Goal: Task Accomplishment & Management: Complete application form

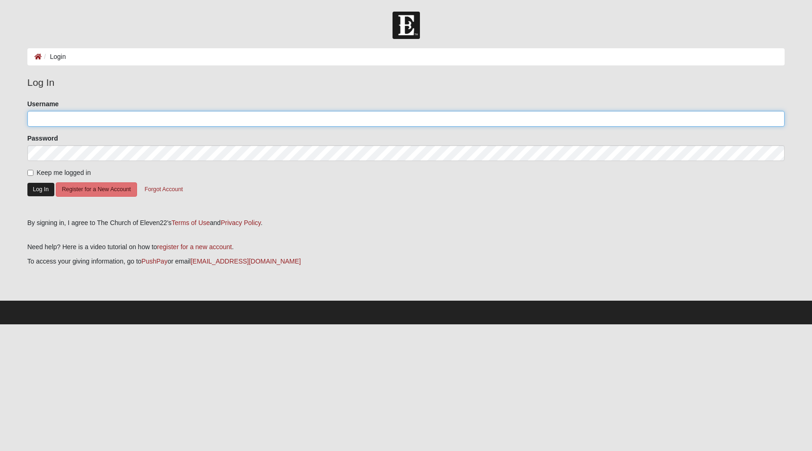
type input "shelbel1975"
click at [44, 191] on button "Log In" at bounding box center [40, 189] width 27 height 13
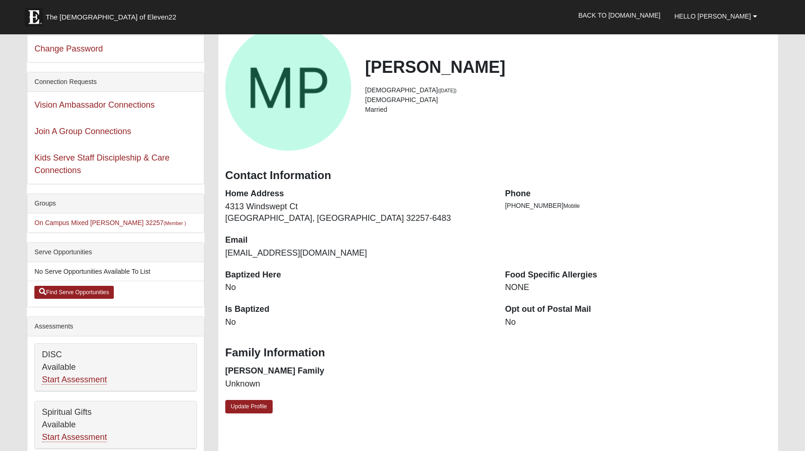
scroll to position [60, 0]
click at [247, 408] on link "Update Profile" at bounding box center [248, 407] width 47 height 13
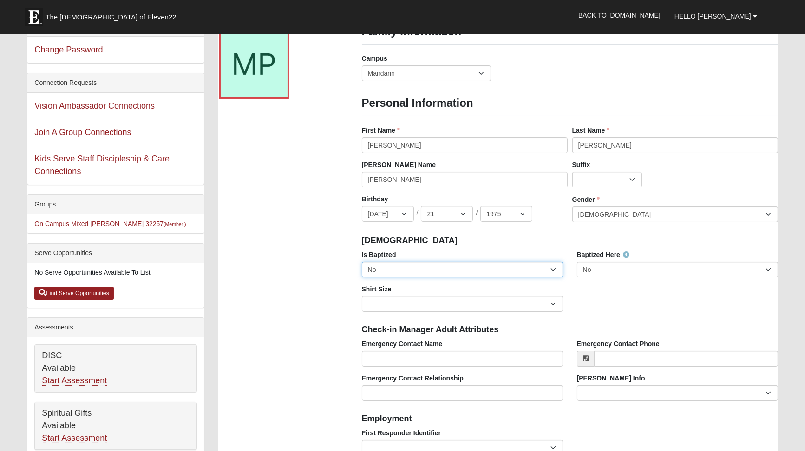
click at [554, 268] on select "No Yes" at bounding box center [462, 270] width 201 height 16
select select "True"
click at [362, 262] on select "No Yes" at bounding box center [462, 270] width 201 height 16
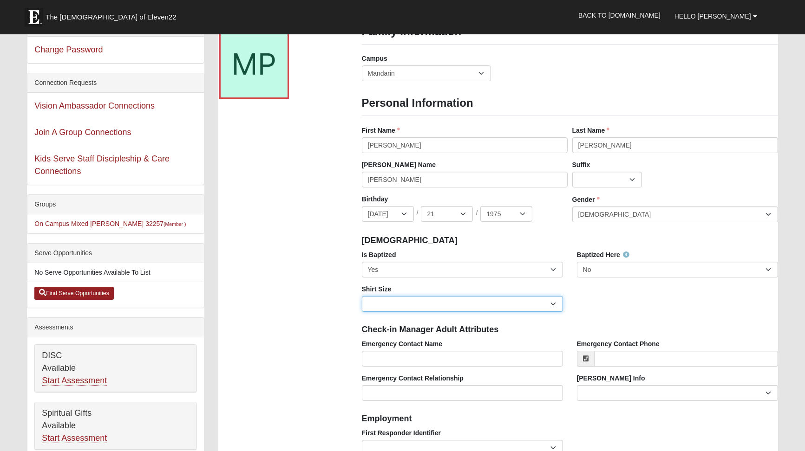
click at [551, 302] on select "Adult Small Adult Medium Adult Large Adult XL Adult XXL Adult 3XL Adult 4XL You…" at bounding box center [462, 304] width 201 height 16
select select "Adult XL"
click at [362, 296] on select "Adult Small Adult Medium Adult Large Adult XL Adult XXL Adult 3XL Adult 4XL You…" at bounding box center [462, 304] width 201 height 16
click at [653, 283] on div "Baptized Here No Yes" at bounding box center [677, 267] width 215 height 34
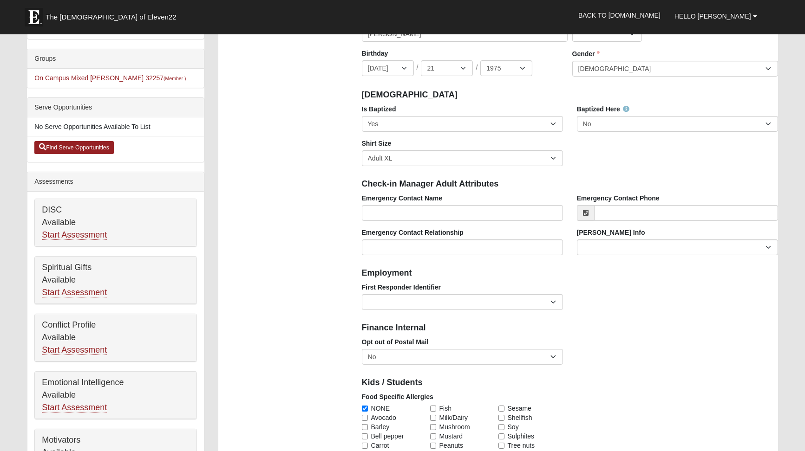
scroll to position [250, 0]
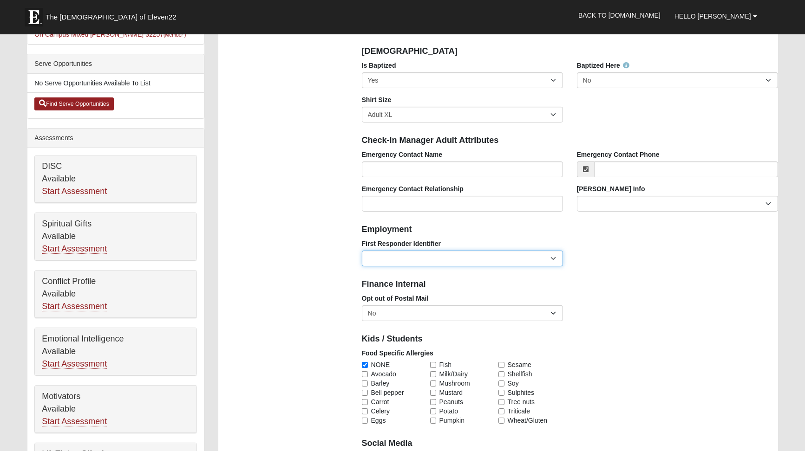
click at [552, 258] on select "EMT | Paramedic | Medical Firefighter | Fire Department Police Officer | Sherif…" at bounding box center [462, 259] width 201 height 16
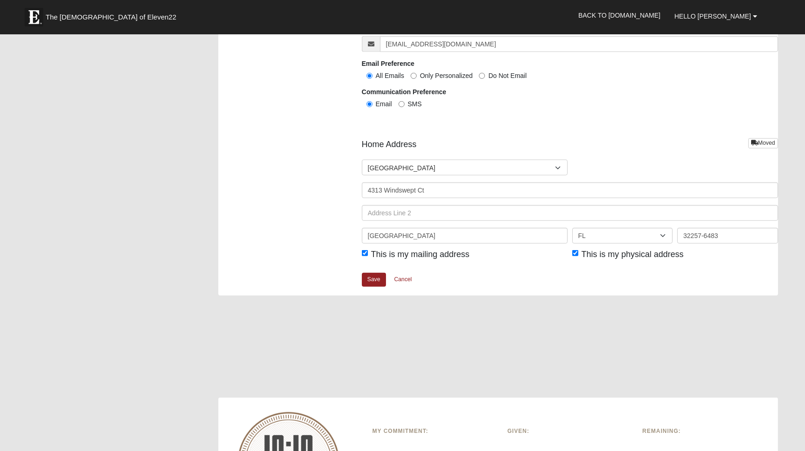
scroll to position [1027, 0]
click at [372, 273] on link "Save" at bounding box center [374, 278] width 24 height 13
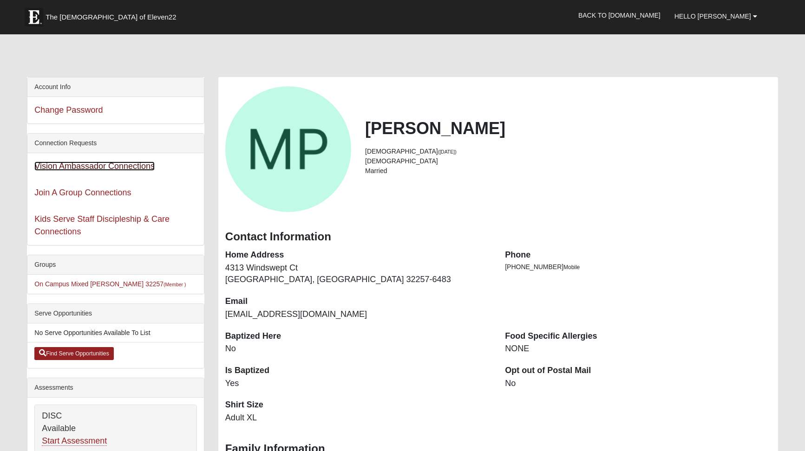
click at [113, 165] on link "Vision Ambassador Connections" at bounding box center [94, 166] width 120 height 9
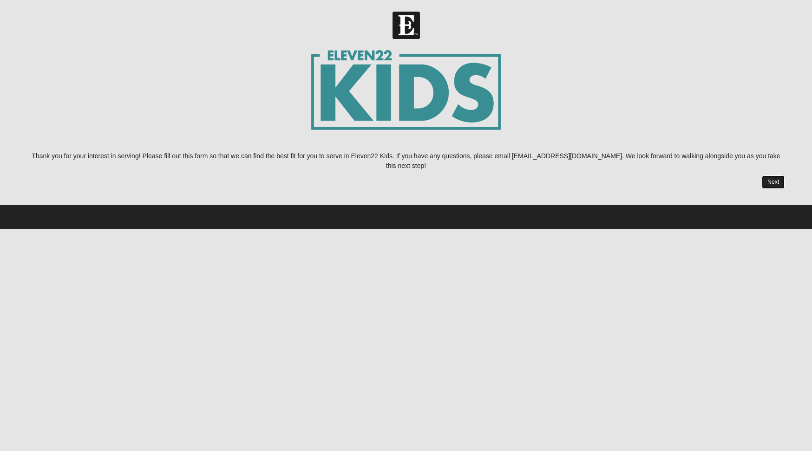
click at [770, 176] on link "Next" at bounding box center [773, 182] width 23 height 13
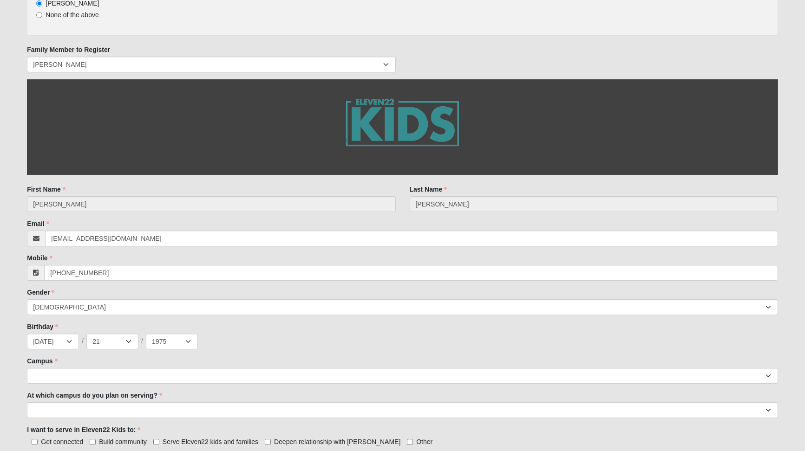
scroll to position [130, 0]
click at [90, 15] on span "None of the above" at bounding box center [72, 15] width 53 height 7
click at [42, 15] on input "None of the above" at bounding box center [39, 16] width 6 height 6
radio input "true"
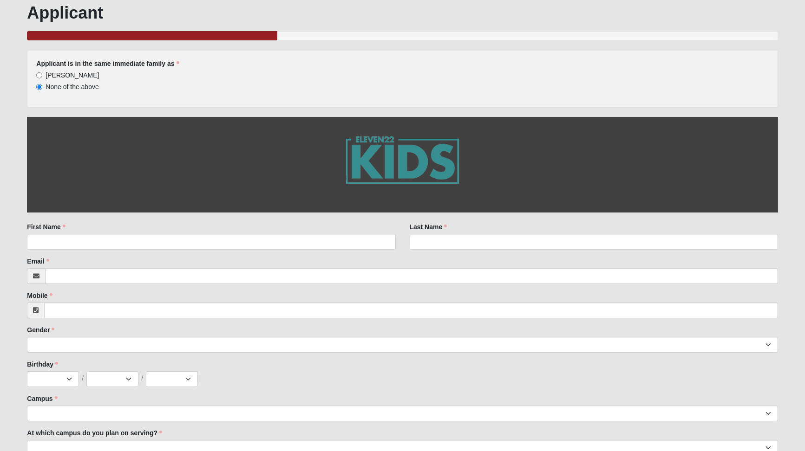
scroll to position [51, 0]
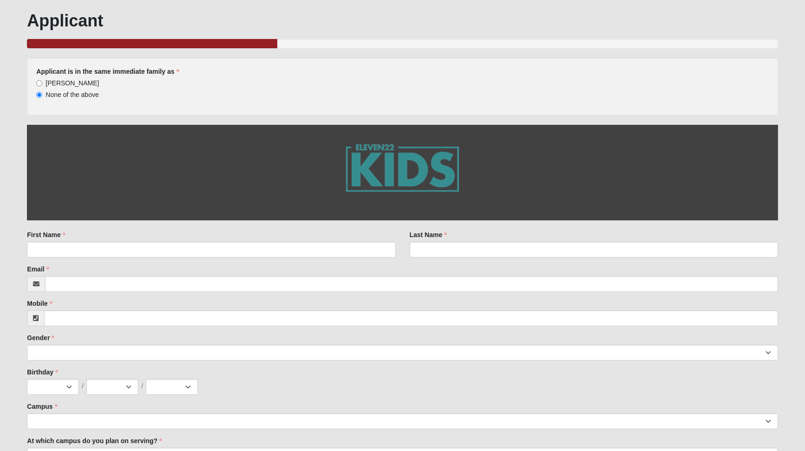
click at [53, 82] on span "[PERSON_NAME]" at bounding box center [72, 82] width 53 height 7
click at [42, 82] on input "[PERSON_NAME]" at bounding box center [39, 83] width 6 height 6
radio input "true"
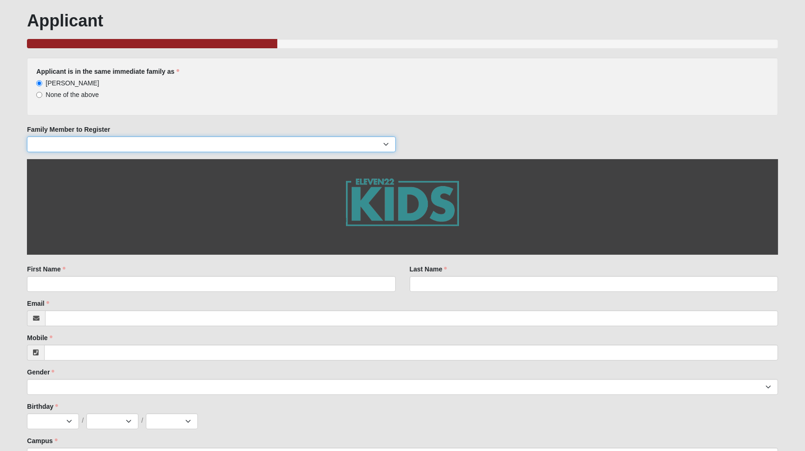
click at [208, 142] on select "[DEMOGRAPHIC_DATA][PERSON_NAME] [PERSON_NAME] [PERSON_NAME] [PERSON_NAME]" at bounding box center [211, 145] width 368 height 16
select select "40448"
click at [27, 137] on select "Christian Paxton Chase Paxton Michele Paxton Johnathan Paxton" at bounding box center [211, 145] width 368 height 16
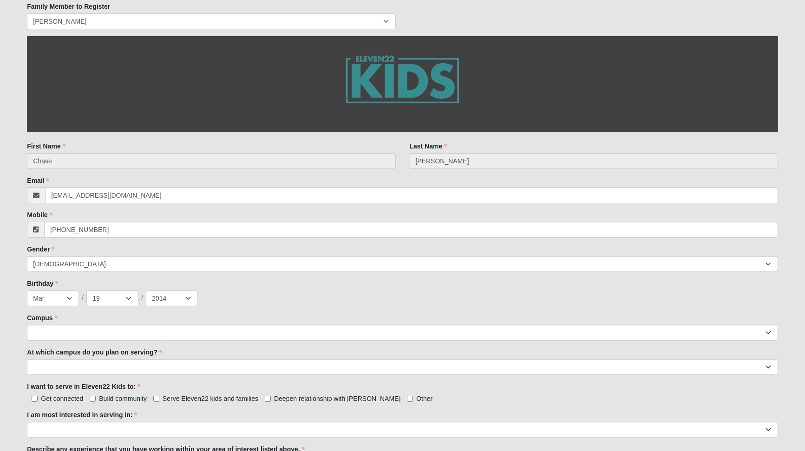
scroll to position [217, 0]
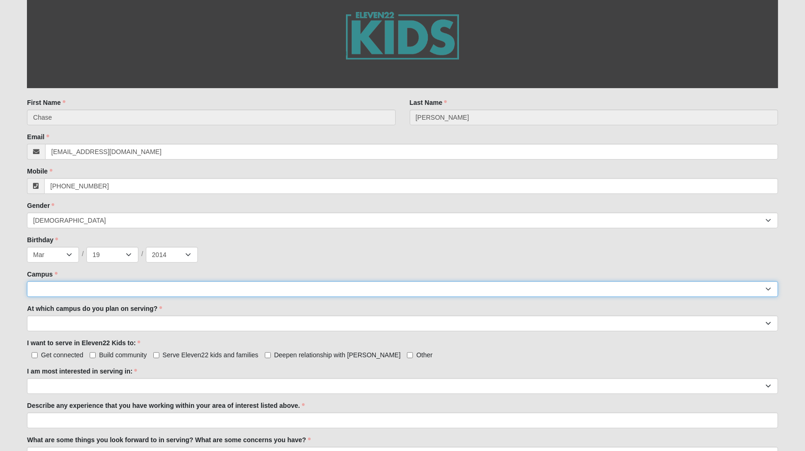
click at [257, 289] on select "Arlington Baymeadows Eleven22 Online Fleming Island Jesup Mandarin North Jax Or…" at bounding box center [402, 289] width 751 height 16
select select "6"
click at [27, 281] on select "Arlington Baymeadows Eleven22 Online Fleming Island Jesup Mandarin North Jax Or…" at bounding box center [402, 289] width 751 height 16
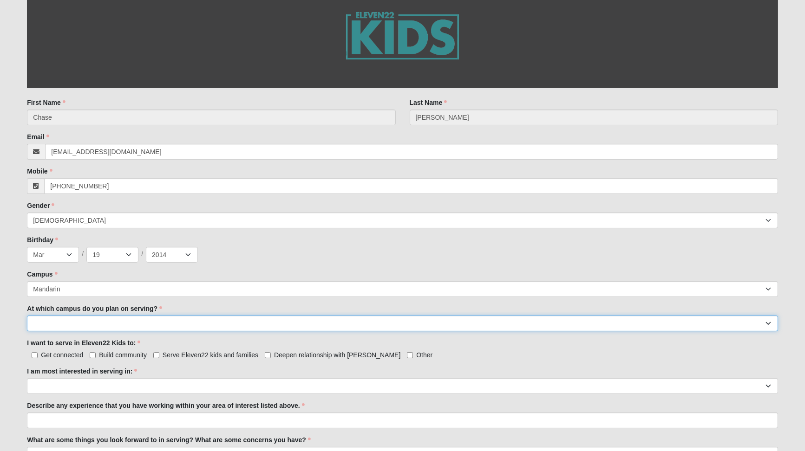
click at [190, 328] on select "Arlington Baymeadows Fleming Island Jesup Mandarin North Jax Orange Park Palatk…" at bounding box center [402, 324] width 751 height 16
select select "Mandarin"
click at [27, 316] on select "Arlington Baymeadows Fleming Island Jesup Mandarin North Jax Orange Park Palatk…" at bounding box center [402, 324] width 751 height 16
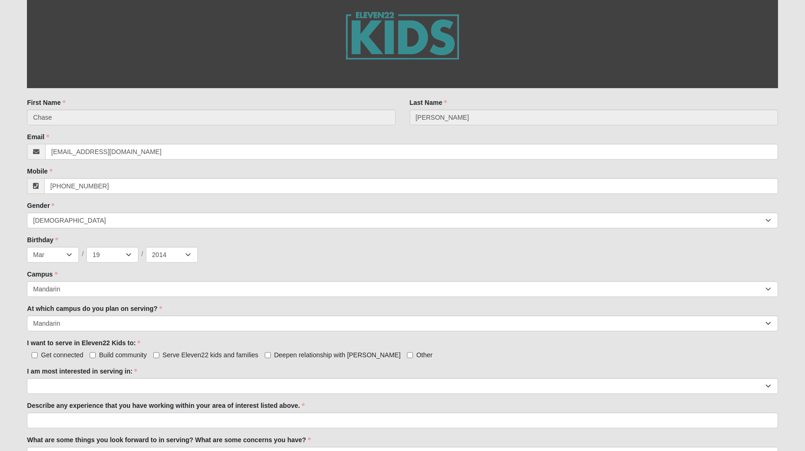
click at [58, 354] on span "Get connected" at bounding box center [62, 355] width 42 height 7
click at [38, 354] on input "Get connected" at bounding box center [35, 356] width 6 height 6
checkbox input "true"
click at [309, 356] on span "Deepen relationship with Jesus" at bounding box center [337, 355] width 126 height 7
click at [271, 356] on input "Deepen relationship with Jesus" at bounding box center [268, 356] width 6 height 6
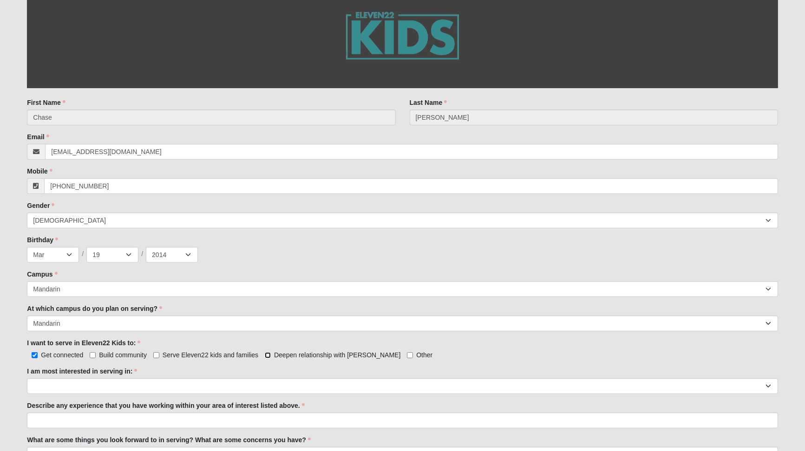
checkbox input "true"
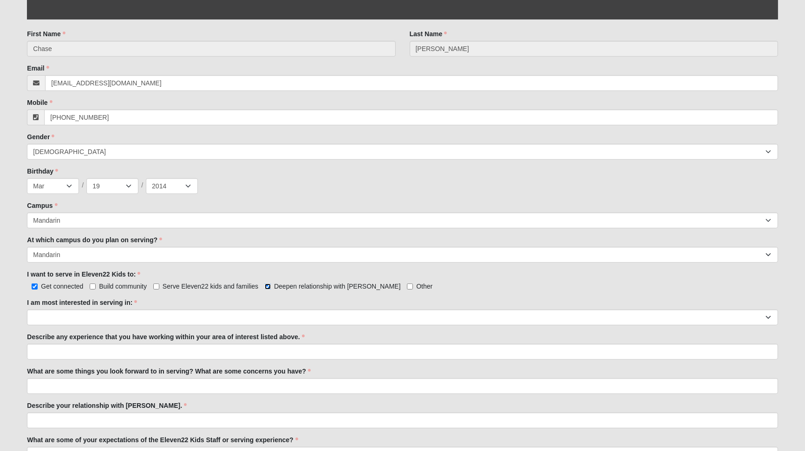
scroll to position [287, 0]
click at [439, 315] on select "Registration Tour Guide Preschool Disciple Group Leader Elementary Disciple Gro…" at bounding box center [402, 317] width 751 height 16
select select "Classroom Buddy"
click at [27, 309] on select "Registration Tour Guide Preschool Disciple Group Leader Elementary Disciple Gro…" at bounding box center [402, 317] width 751 height 16
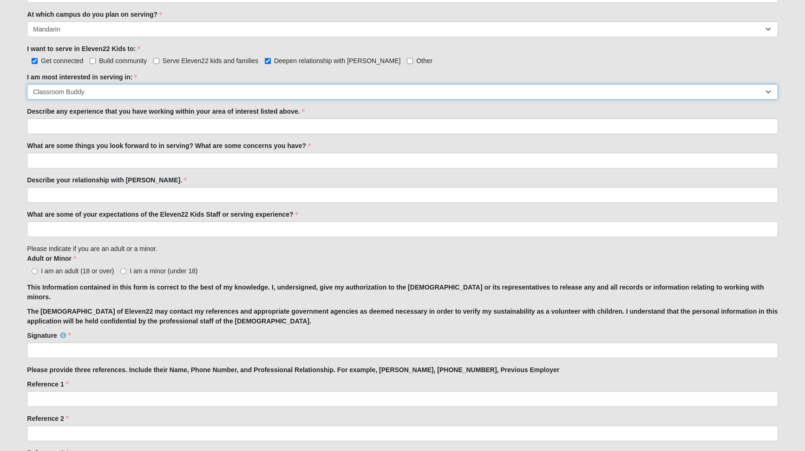
scroll to position [511, 0]
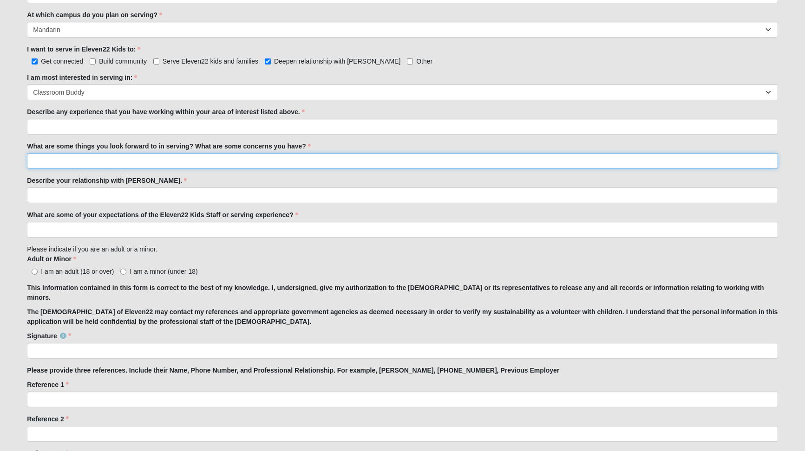
click at [342, 163] on input "What are some things you look forward to in serving? What are some concerns you…" at bounding box center [402, 161] width 751 height 16
type input "Helping kids learn more about God's love"
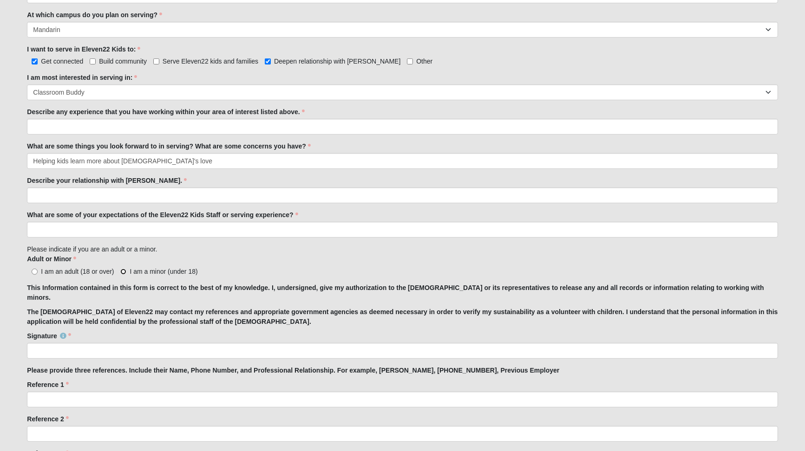
click at [126, 271] on input "I am a minor (under 18)" at bounding box center [123, 272] width 6 height 6
radio input "true"
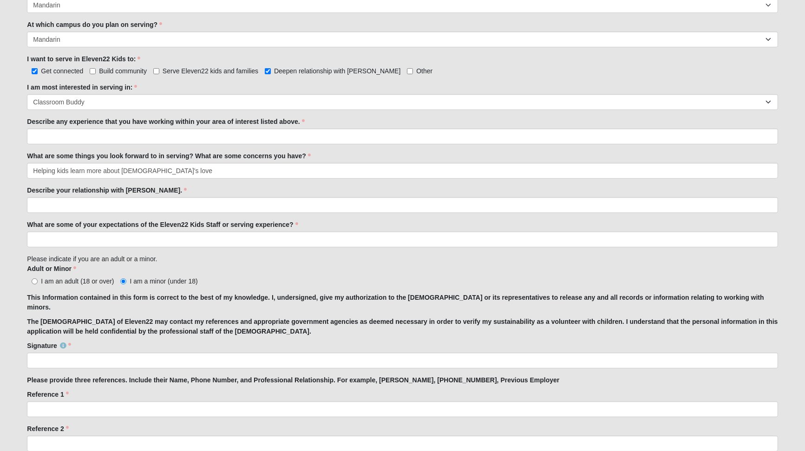
scroll to position [501, 0]
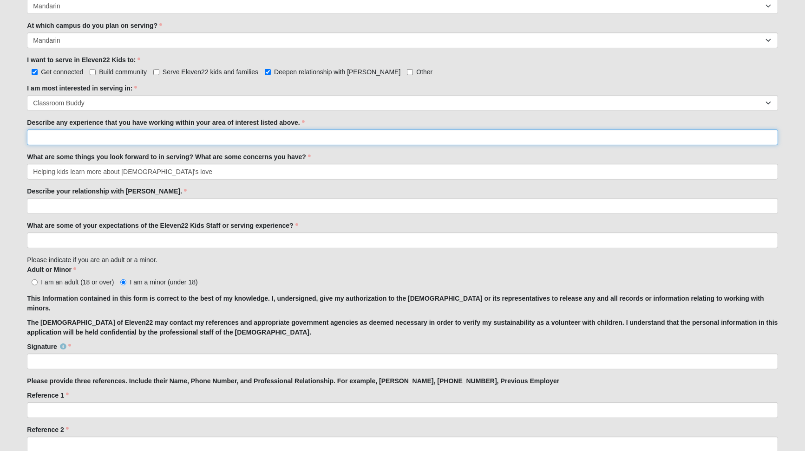
click at [296, 137] on input "Describe any experience that you have working within your area of interest list…" at bounding box center [402, 138] width 751 height 16
type input "I have helped with younger kids at my school."
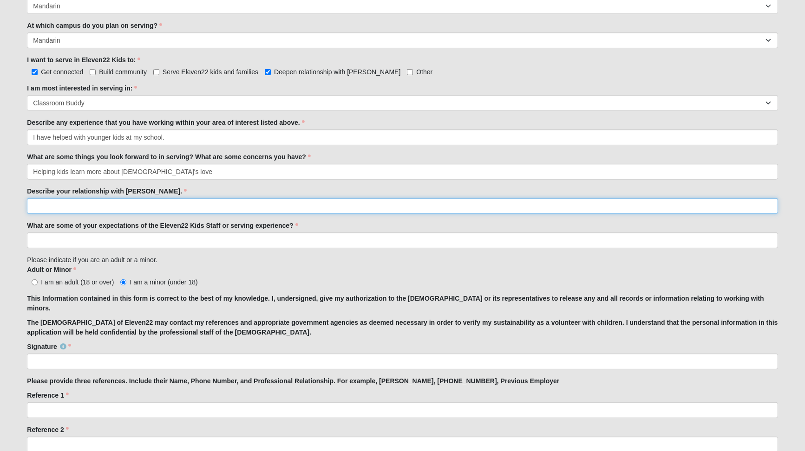
click at [175, 198] on input "Describe your relationship with Jesus." at bounding box center [402, 206] width 751 height 16
type input "I am constantly wanting to grow my relationship with Jesus. I am involved with …"
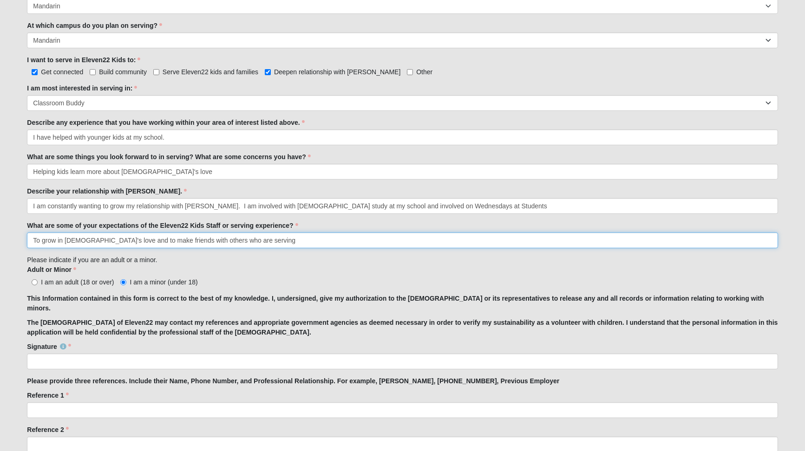
type input "To grow in God's love and to make friends with others who are serving"
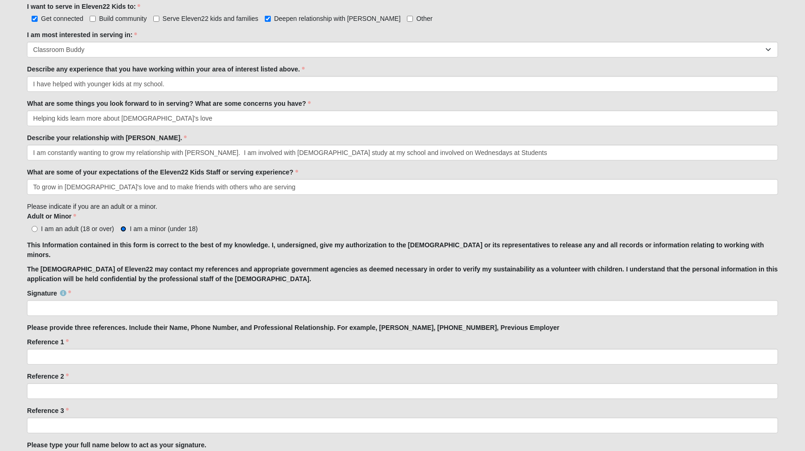
scroll to position [555, 0]
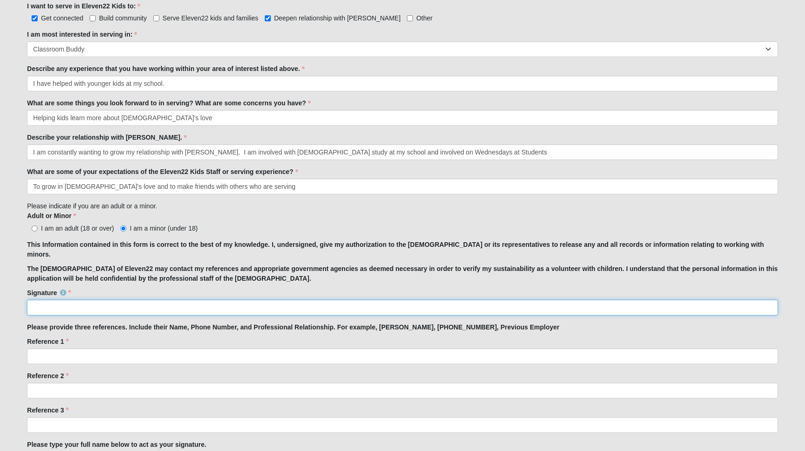
click at [238, 300] on input "Signature" at bounding box center [402, 308] width 751 height 16
type input "[PERSON_NAME]"
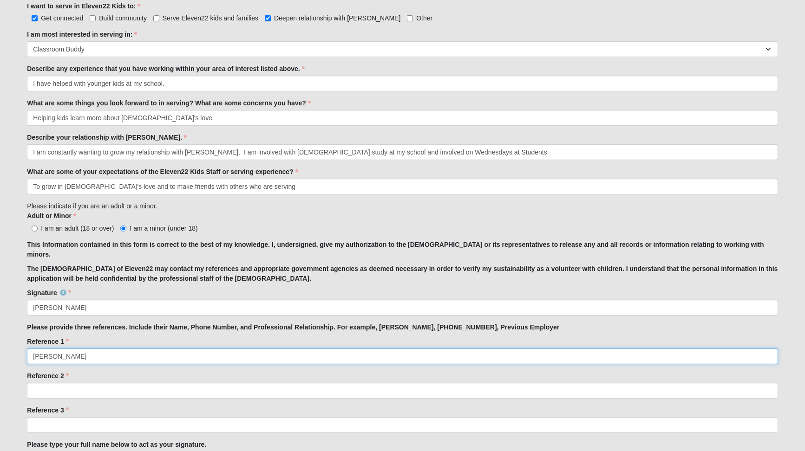
type input "[PERSON_NAME]"
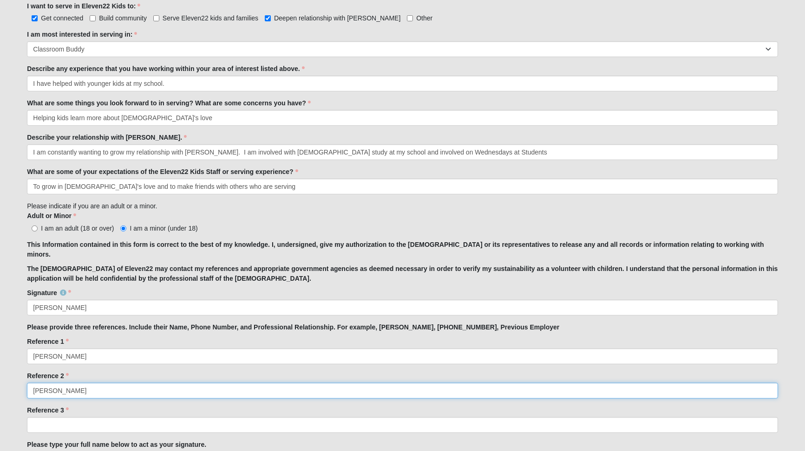
type input "[PERSON_NAME]"
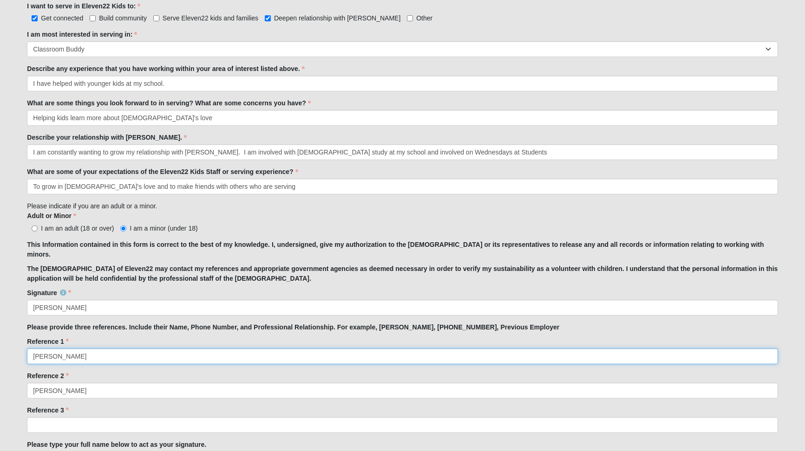
click at [206, 349] on input "[PERSON_NAME]" at bounding box center [402, 357] width 751 height 16
type input "Michele Paxton, Mother 904-705-1918"
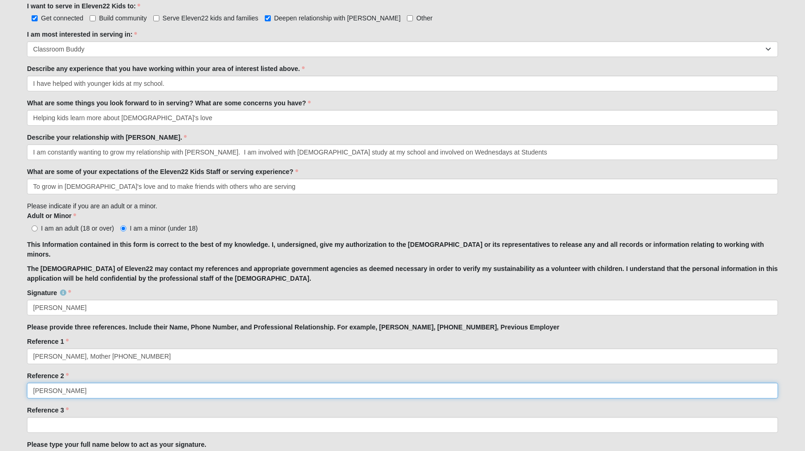
click at [151, 383] on input "[PERSON_NAME]" at bounding box center [402, 391] width 751 height 16
type input "Johnathan Paxton; father 904-705-1979"
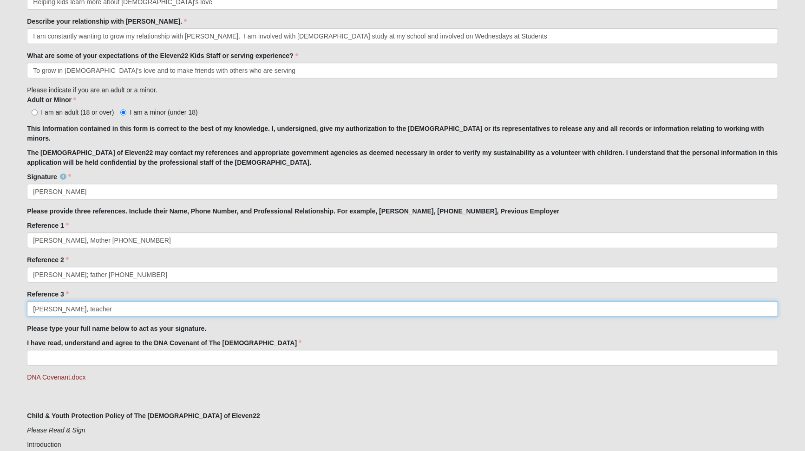
scroll to position [673, 0]
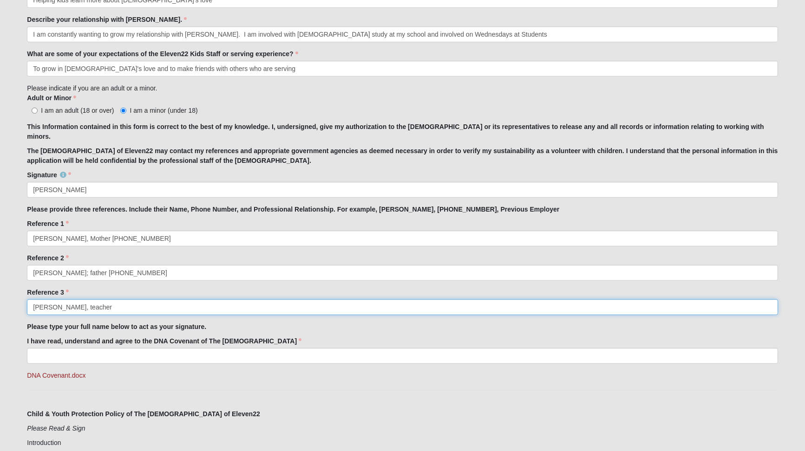
type input "Beth Dukes, teacher"
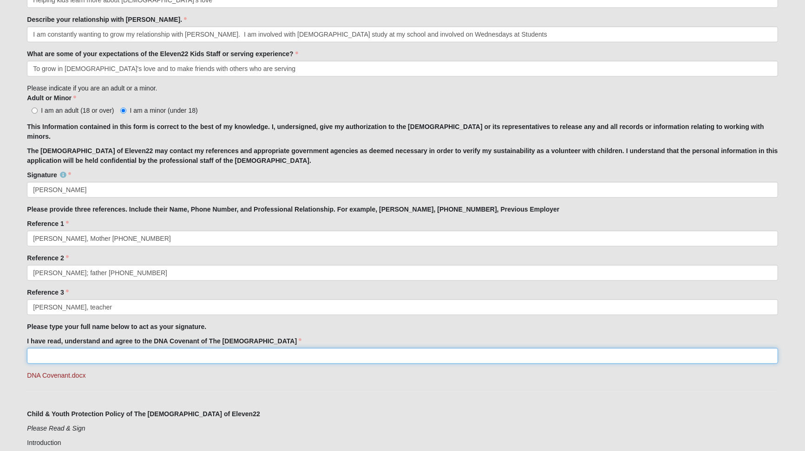
click at [159, 348] on input "I have read, understand and agree to the DNA Covenant of The Church of Eleven22" at bounding box center [402, 356] width 751 height 16
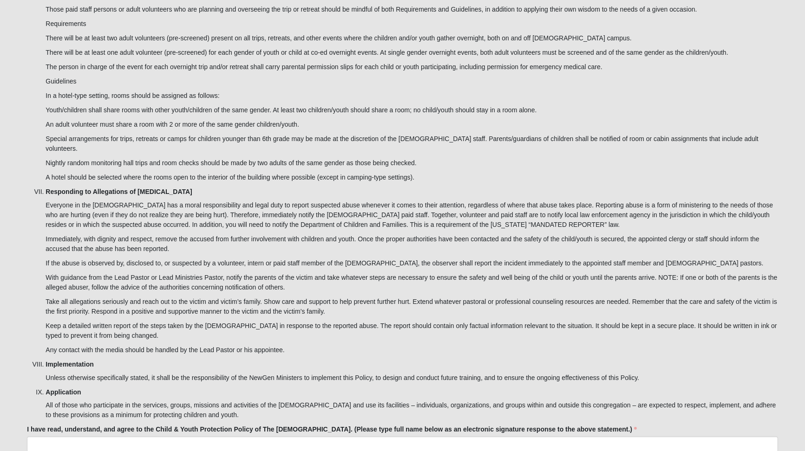
scroll to position [2469, 0]
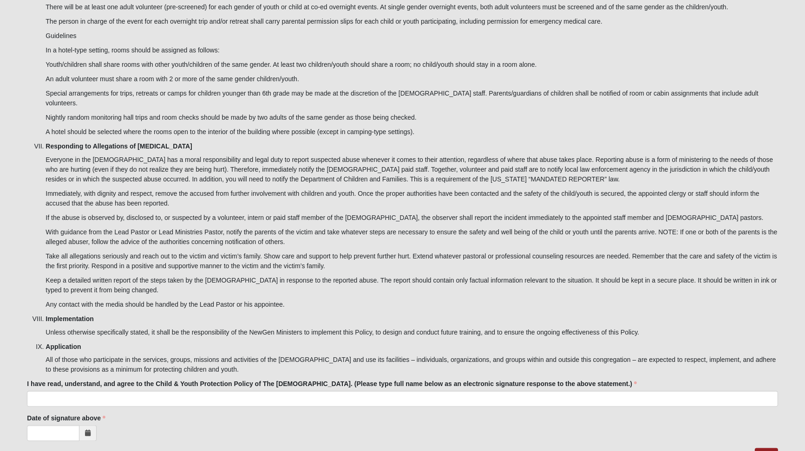
type input "[PERSON_NAME]"
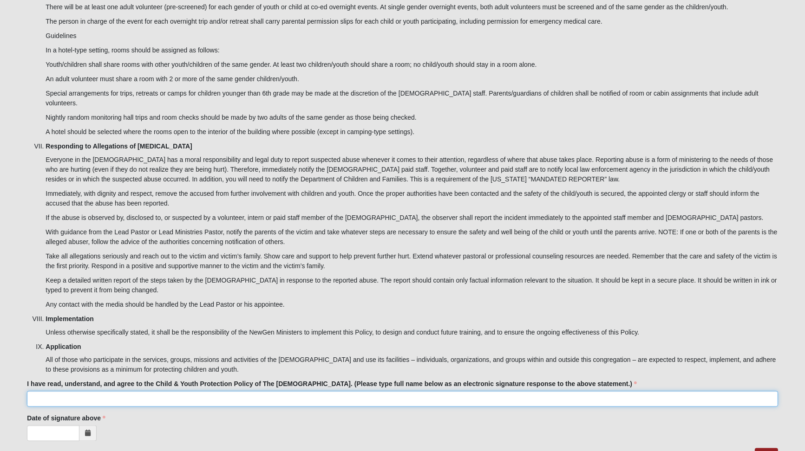
click at [212, 392] on input "I have read, understand, and agree to the Child & Youth Protection Policy of Th…" at bounding box center [402, 400] width 751 height 16
type input "Chase Pxton"
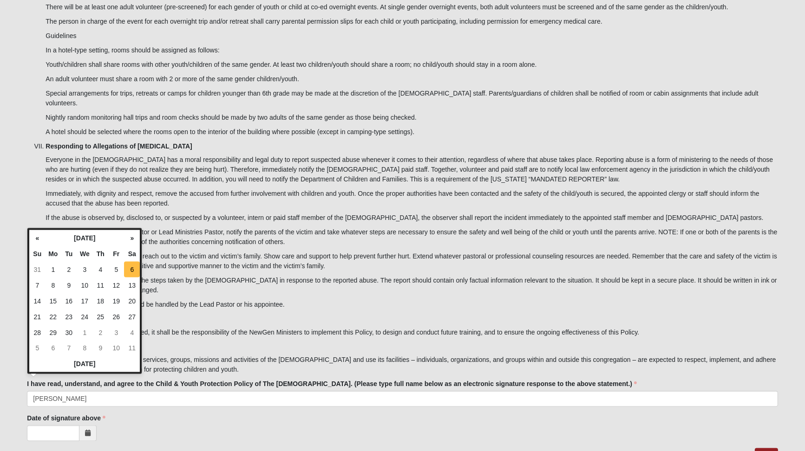
click at [127, 273] on td "6" at bounding box center [132, 270] width 16 height 16
type input "09/06/2025"
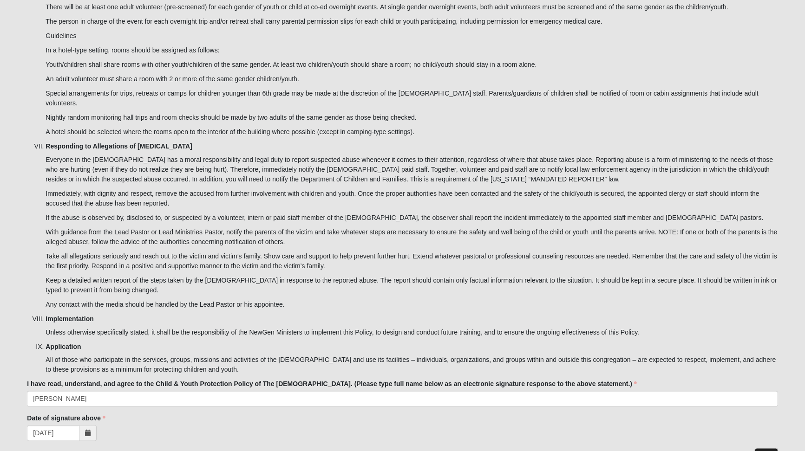
click at [771, 449] on link "Next" at bounding box center [766, 455] width 23 height 13
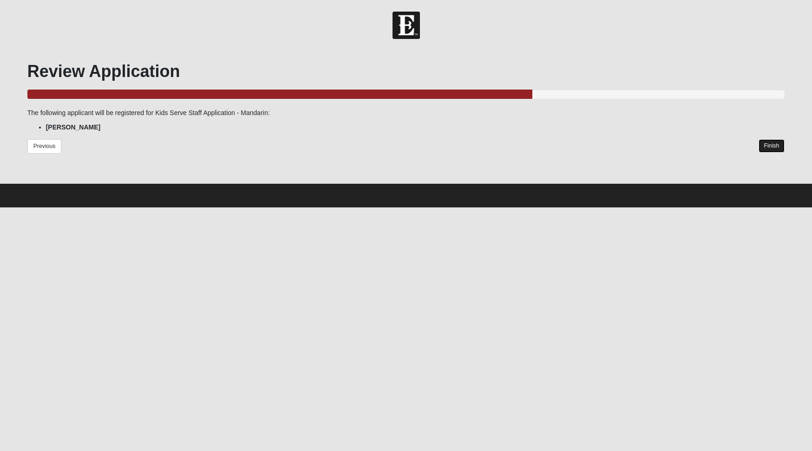
click at [766, 148] on link "Finish" at bounding box center [771, 145] width 26 height 13
